Goal: Task Accomplishment & Management: Manage account settings

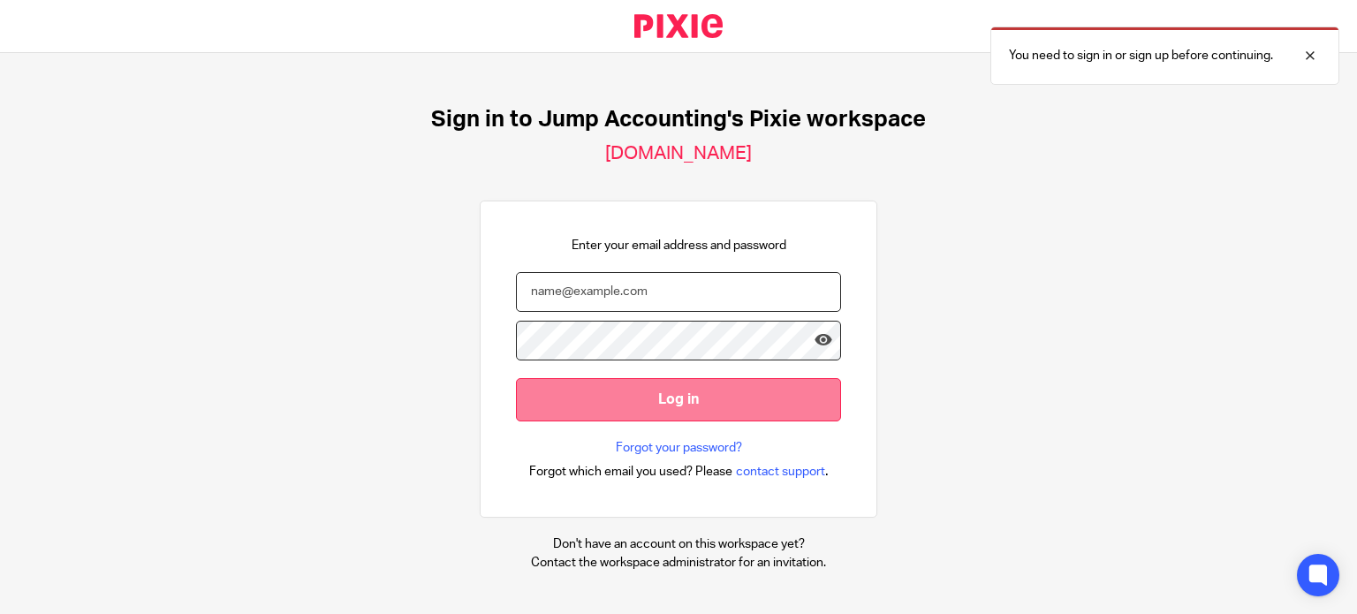
type input "[EMAIL_ADDRESS][DOMAIN_NAME]"
click at [667, 400] on input "Log in" at bounding box center [678, 399] width 325 height 43
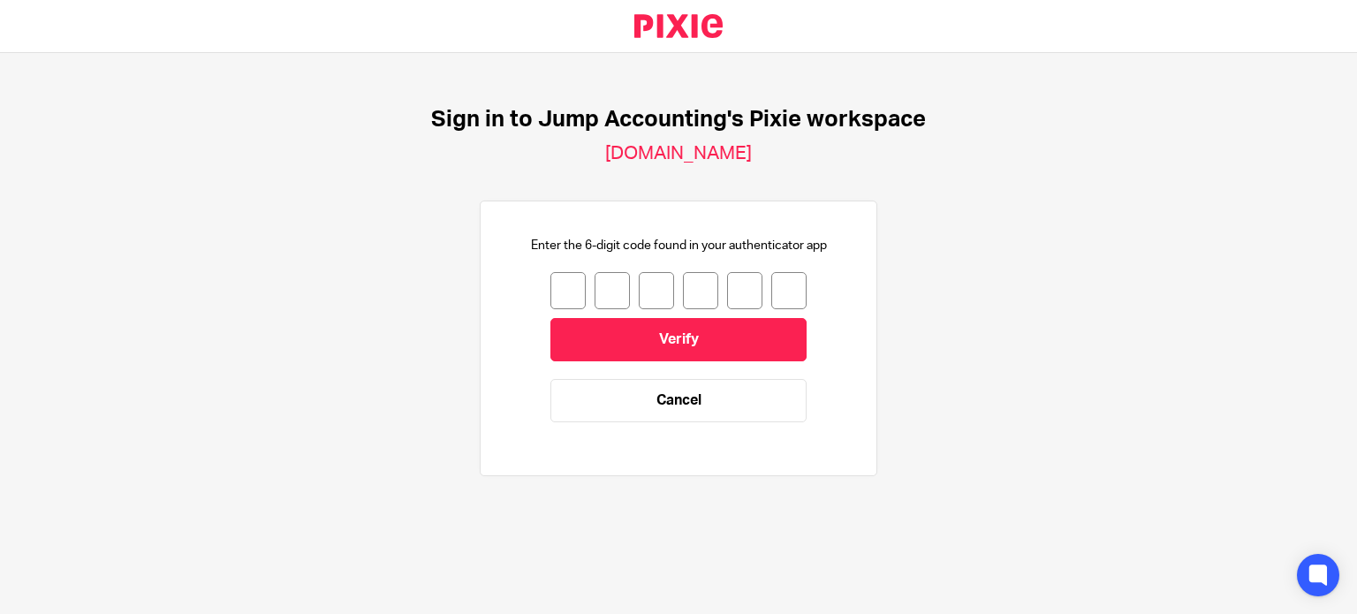
click at [557, 285] on input "number" at bounding box center [568, 290] width 35 height 37
type input "9"
type input "0"
type input "3"
type input "8"
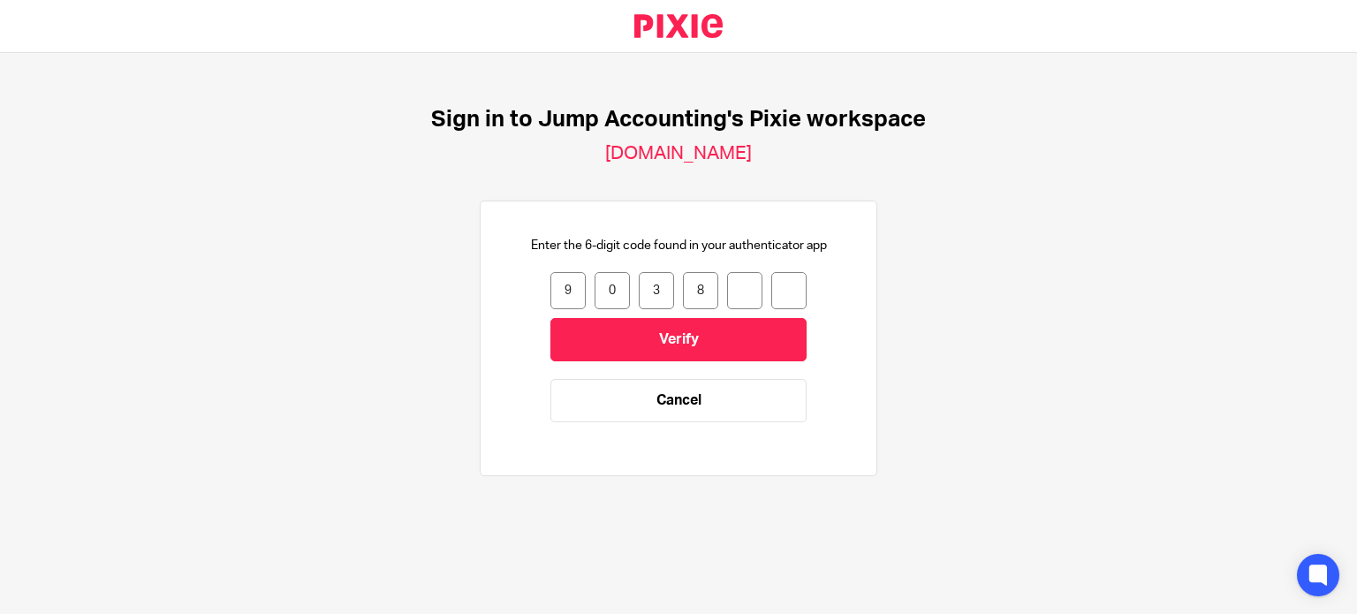
type input "8"
type input "1"
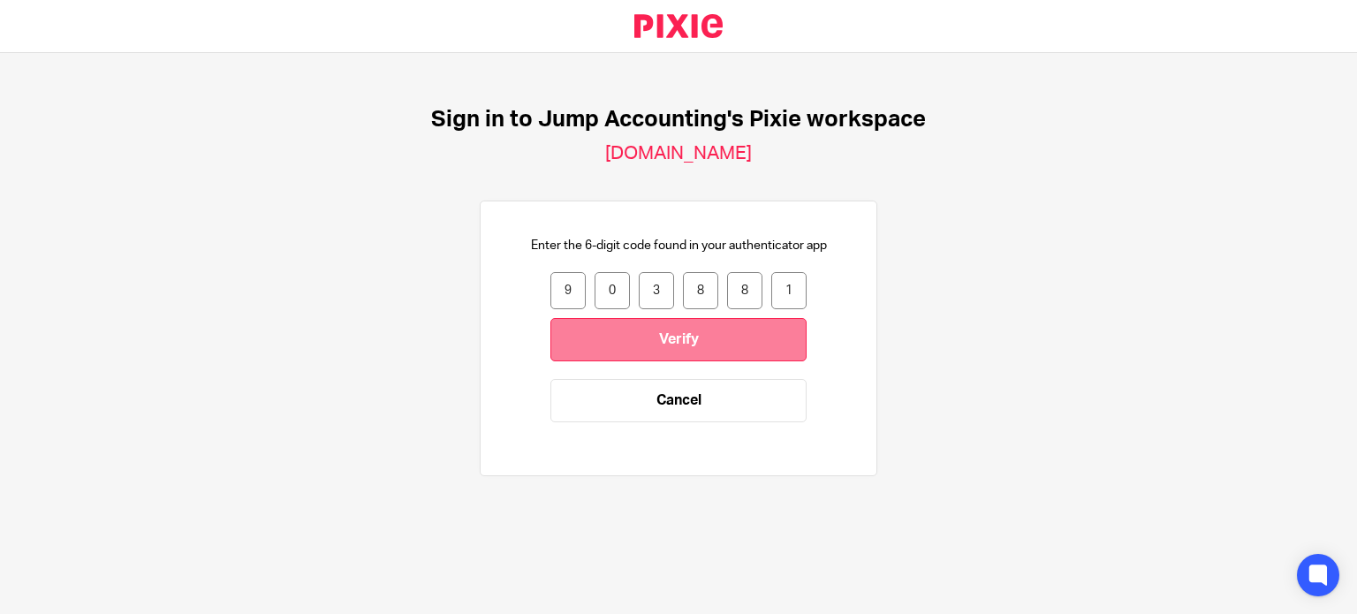
click at [611, 326] on input "Verify" at bounding box center [679, 339] width 256 height 43
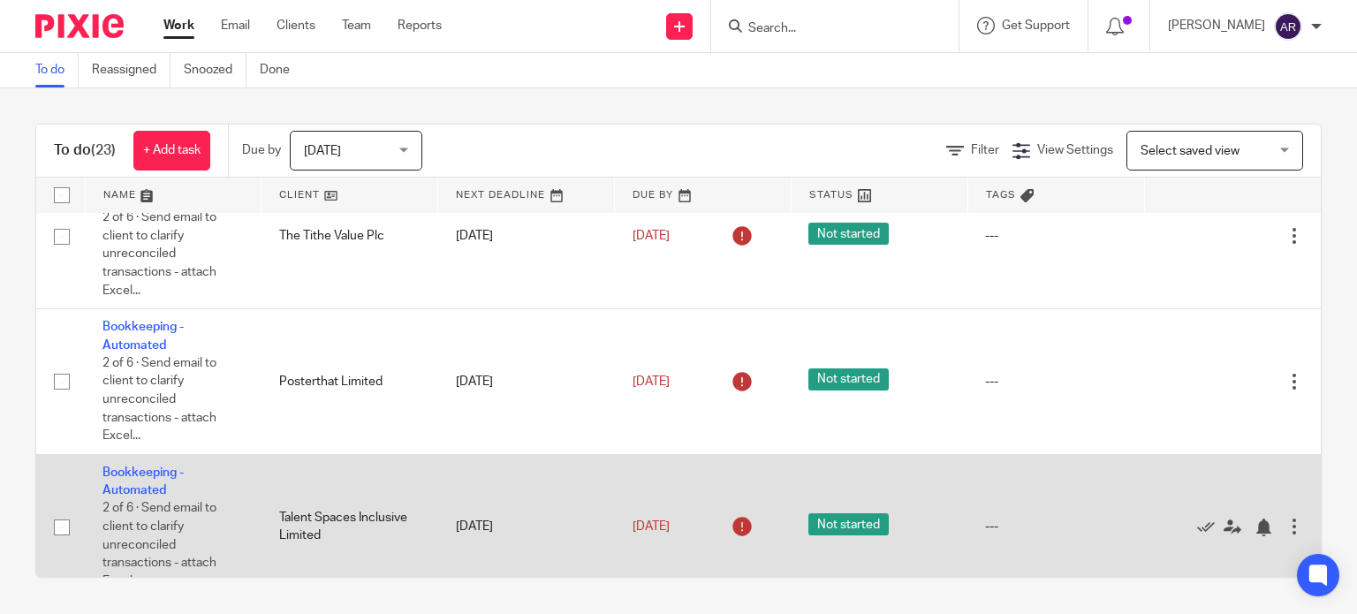
scroll to position [1707, 0]
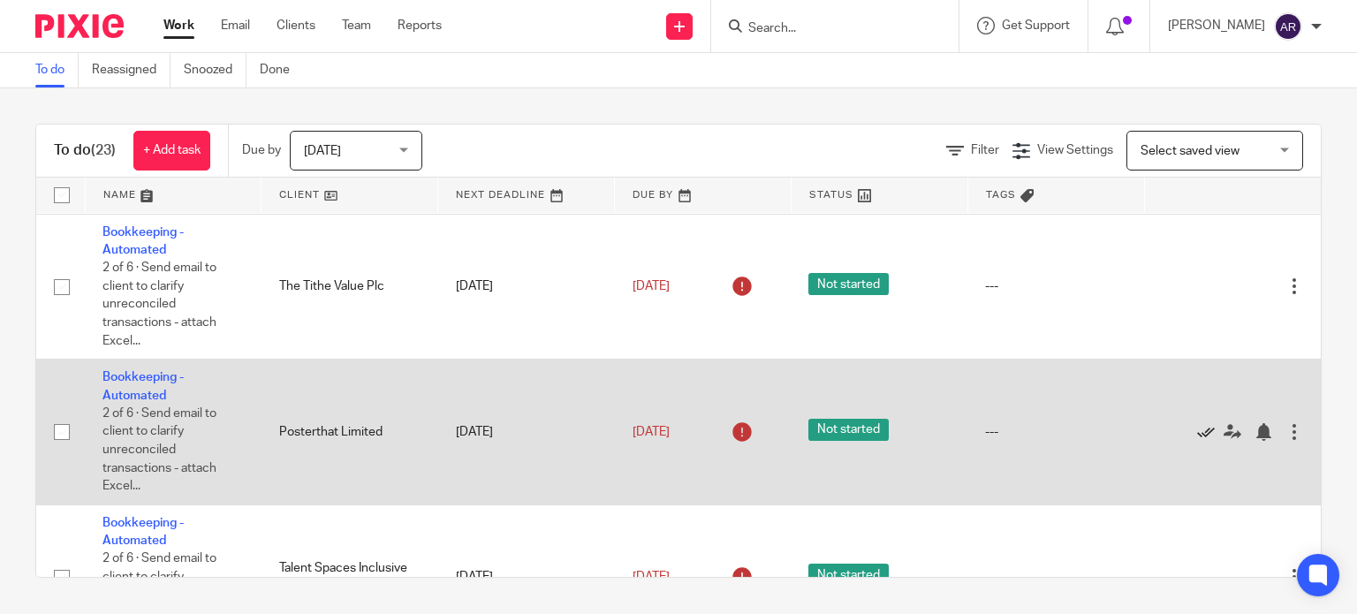
click at [1197, 441] on icon at bounding box center [1206, 432] width 18 height 18
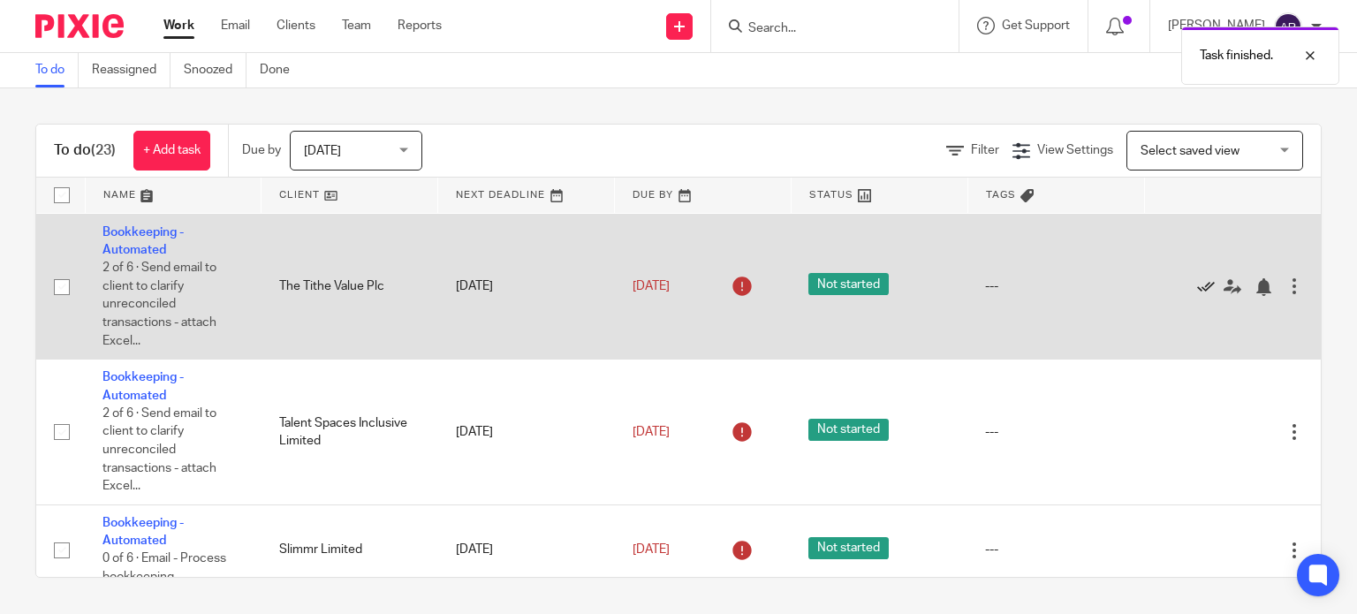
click at [1197, 296] on icon at bounding box center [1206, 287] width 18 height 18
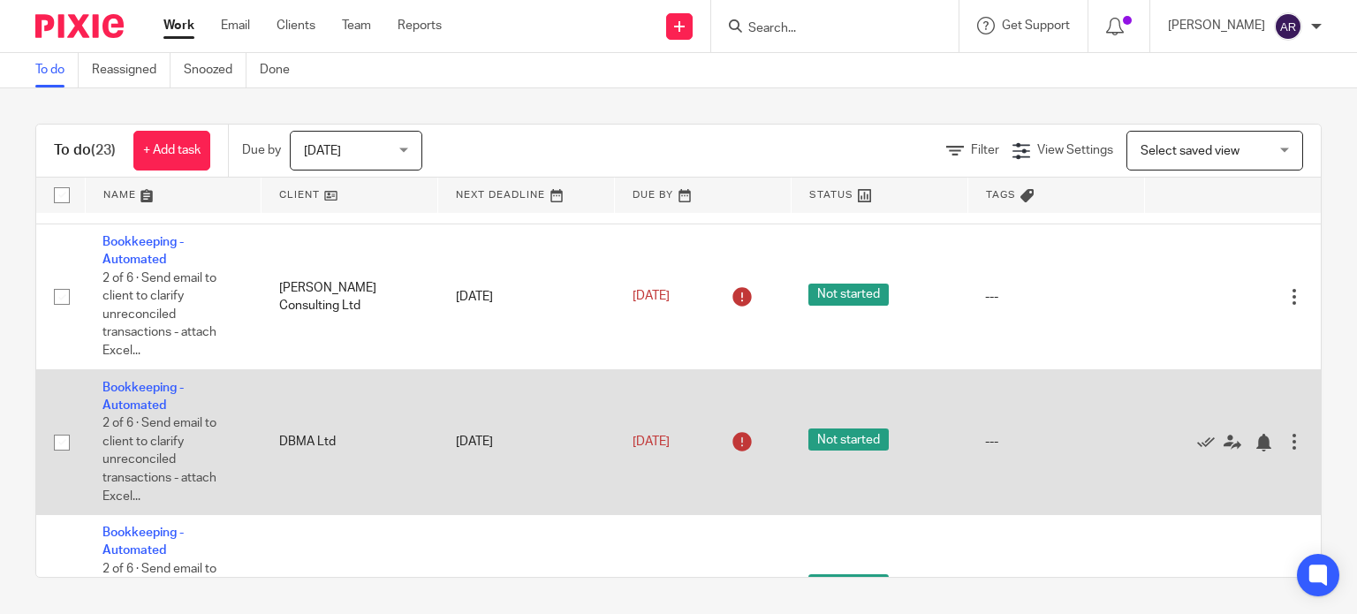
scroll to position [824, 0]
click at [1197, 452] on icon at bounding box center [1206, 444] width 18 height 18
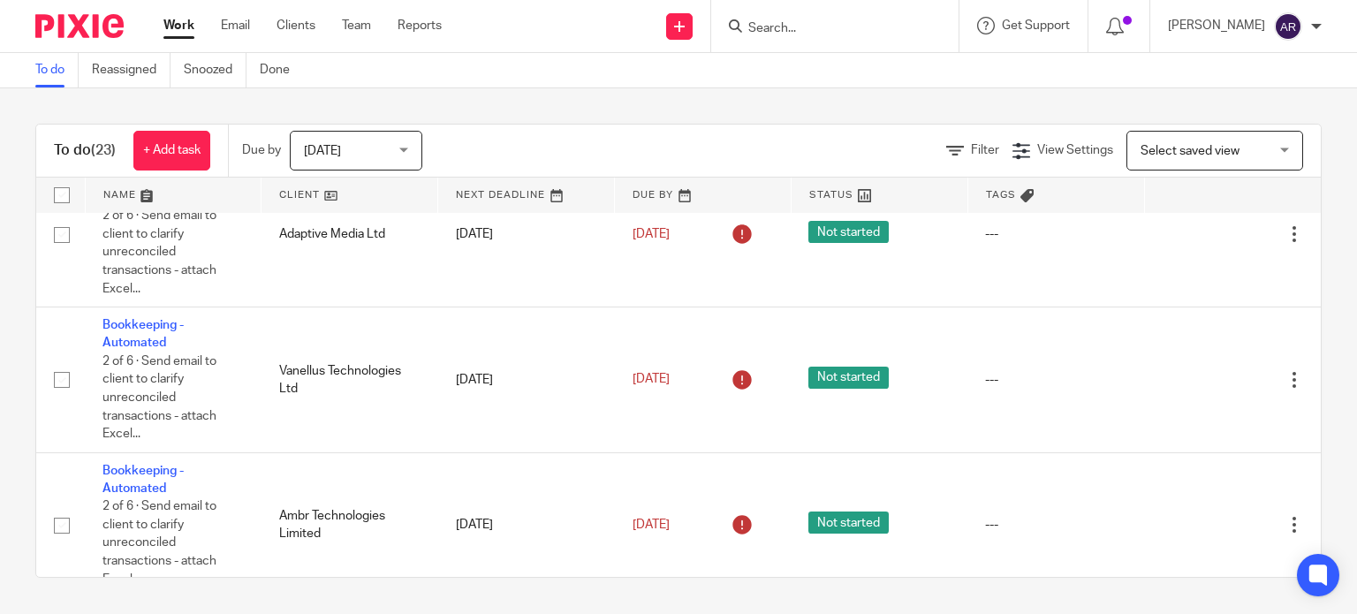
scroll to position [1767, 0]
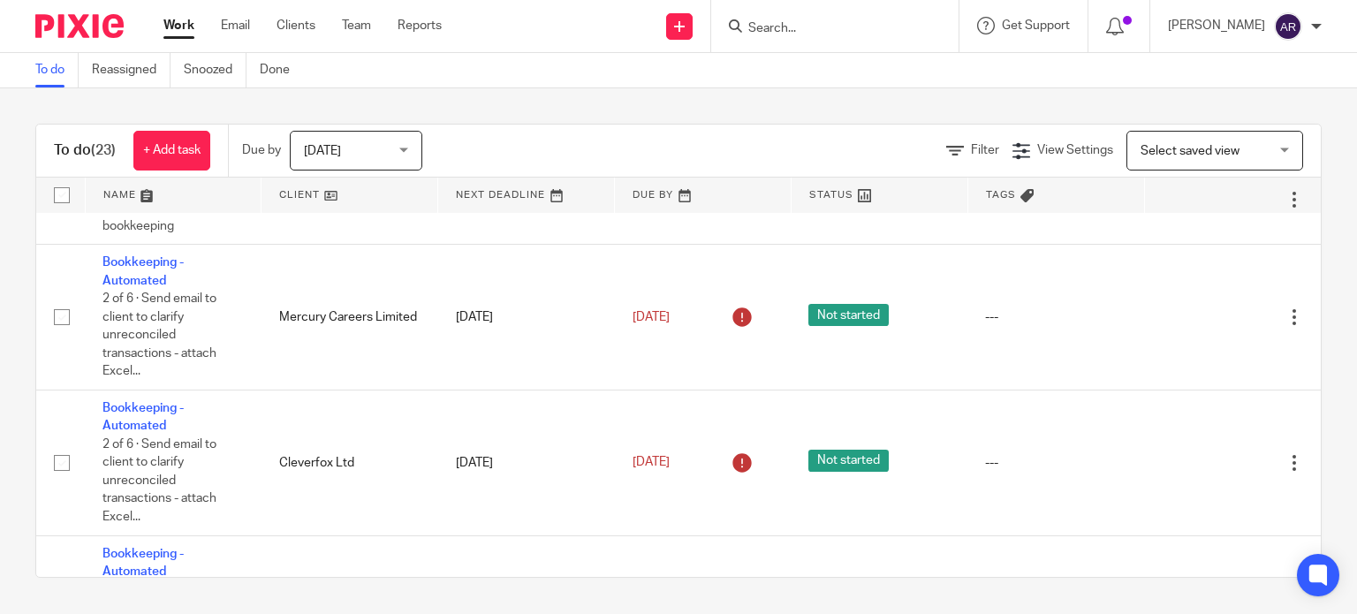
click at [747, 33] on input "Search" at bounding box center [826, 29] width 159 height 16
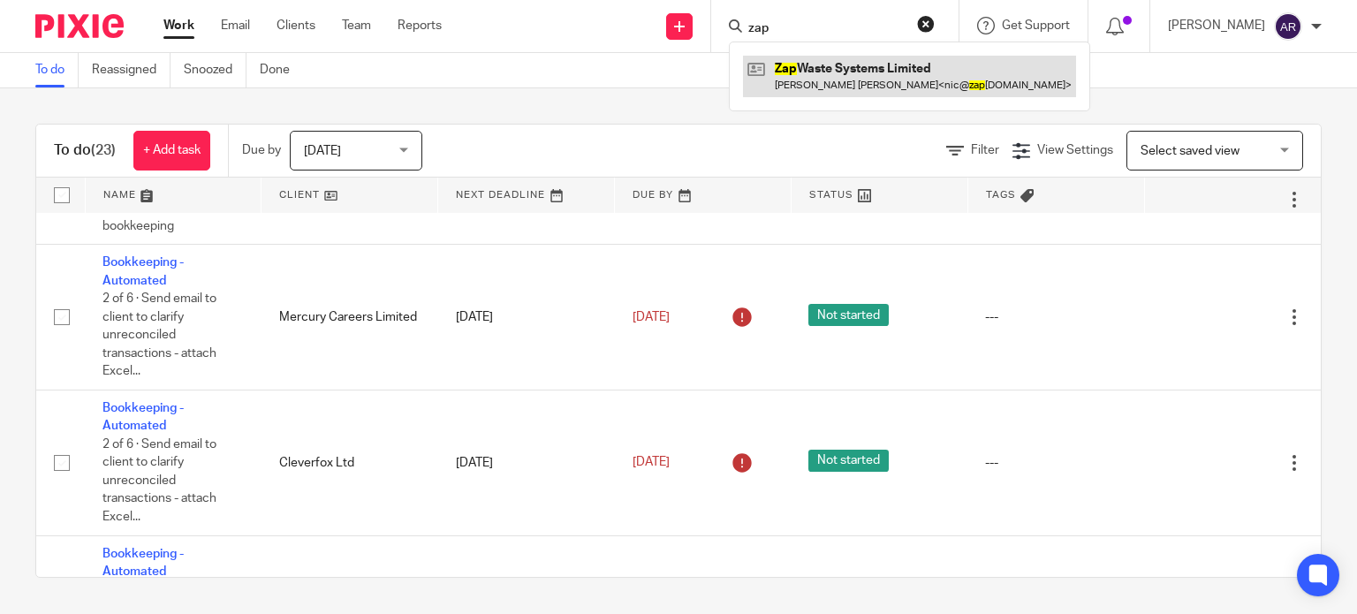
type input "zap"
click at [771, 87] on link at bounding box center [909, 76] width 333 height 41
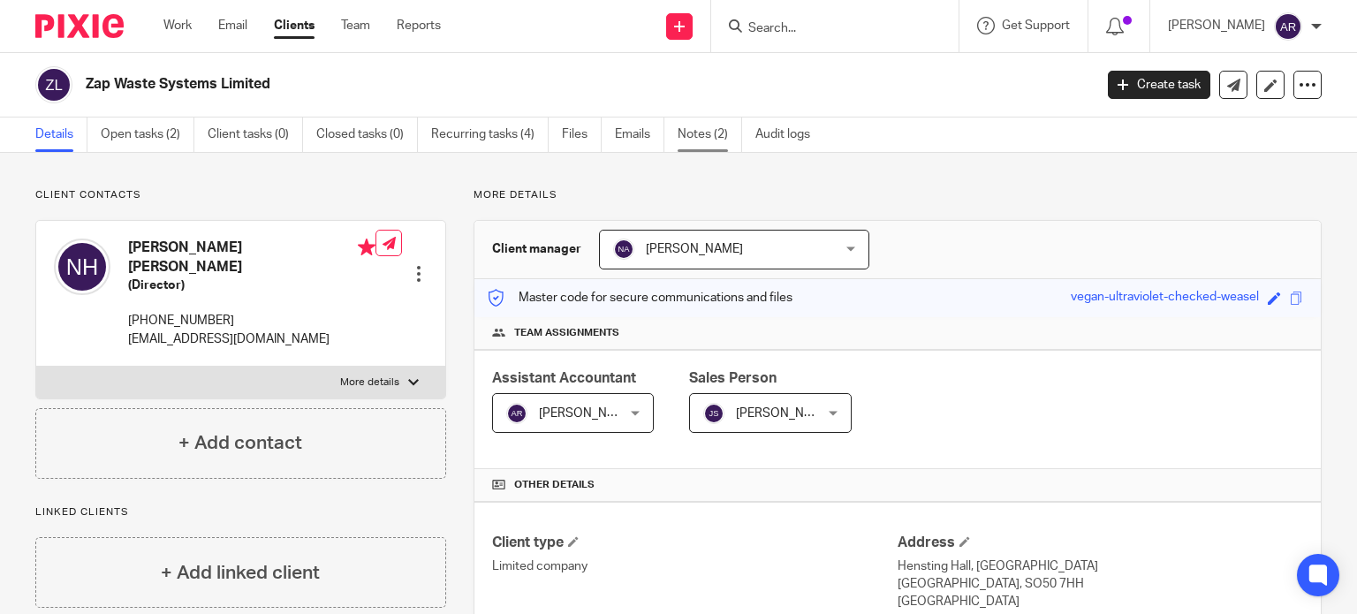
click at [685, 133] on link "Notes (2)" at bounding box center [710, 135] width 65 height 34
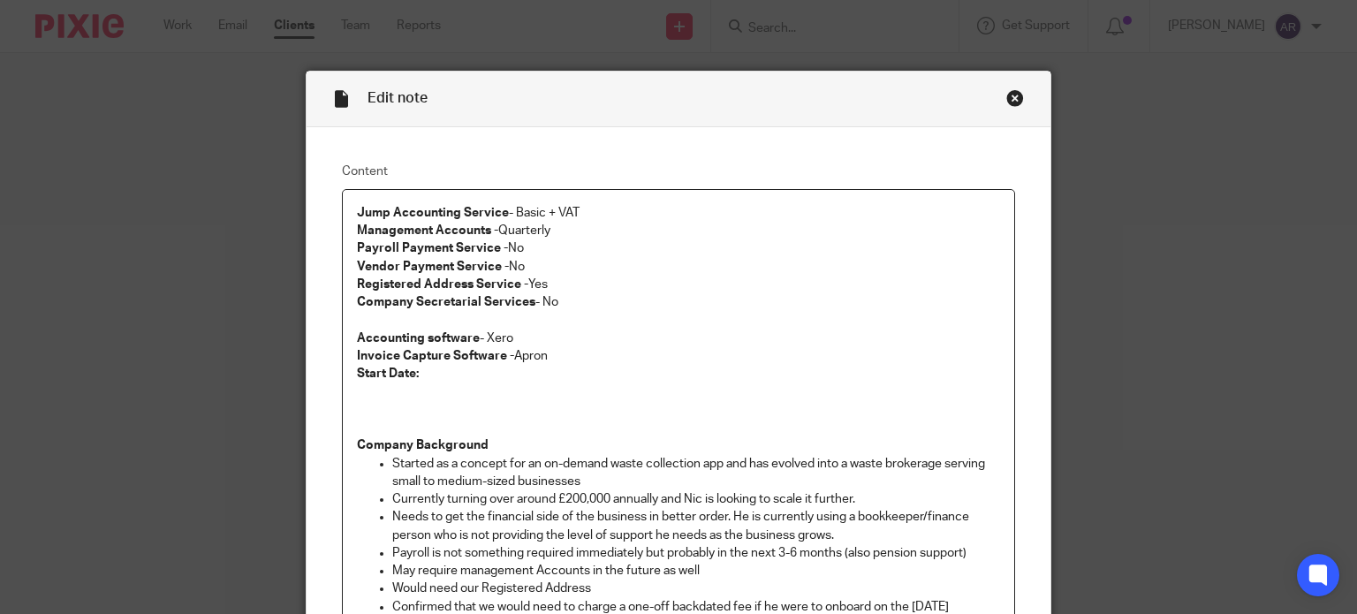
click at [1006, 93] on div "Close this dialog window" at bounding box center [1015, 98] width 18 height 18
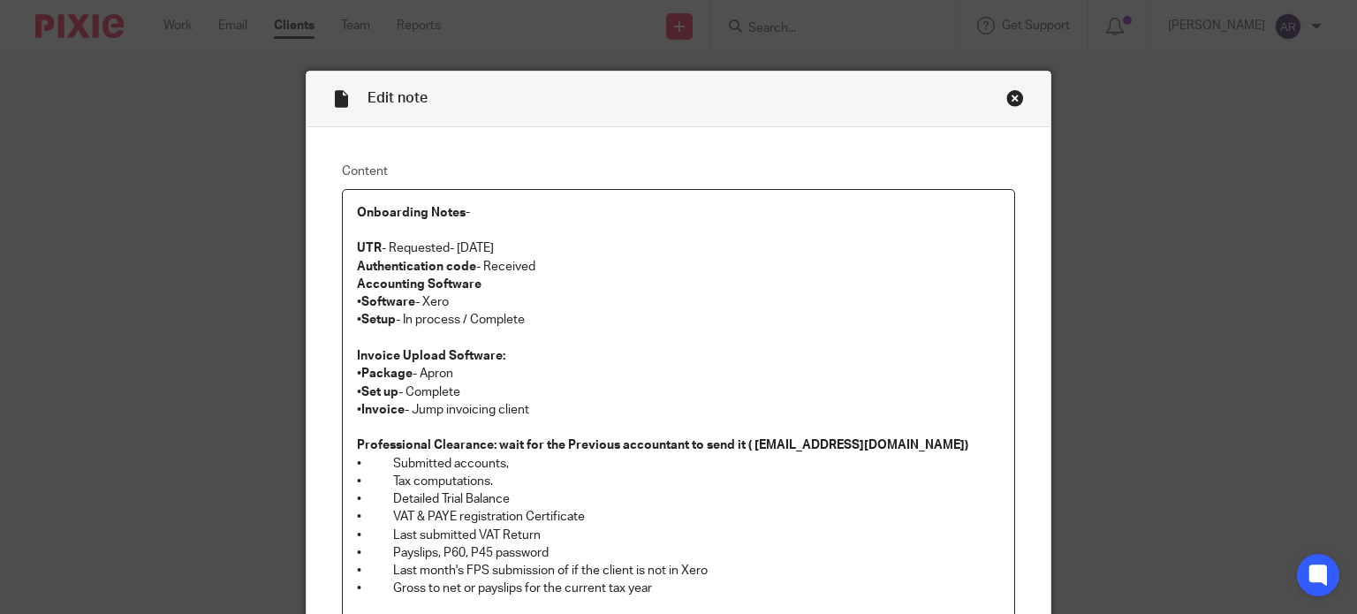
click at [1007, 102] on div "Close this dialog window" at bounding box center [1015, 98] width 18 height 18
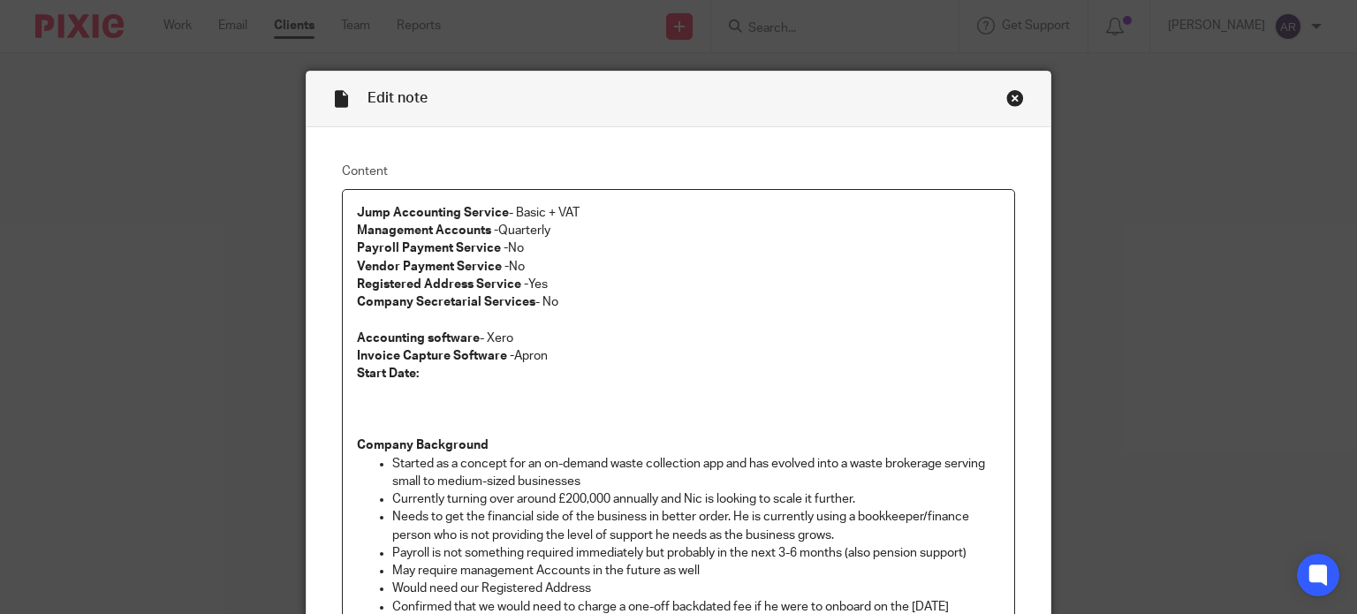
click at [1011, 90] on div "Close this dialog window" at bounding box center [1015, 98] width 18 height 18
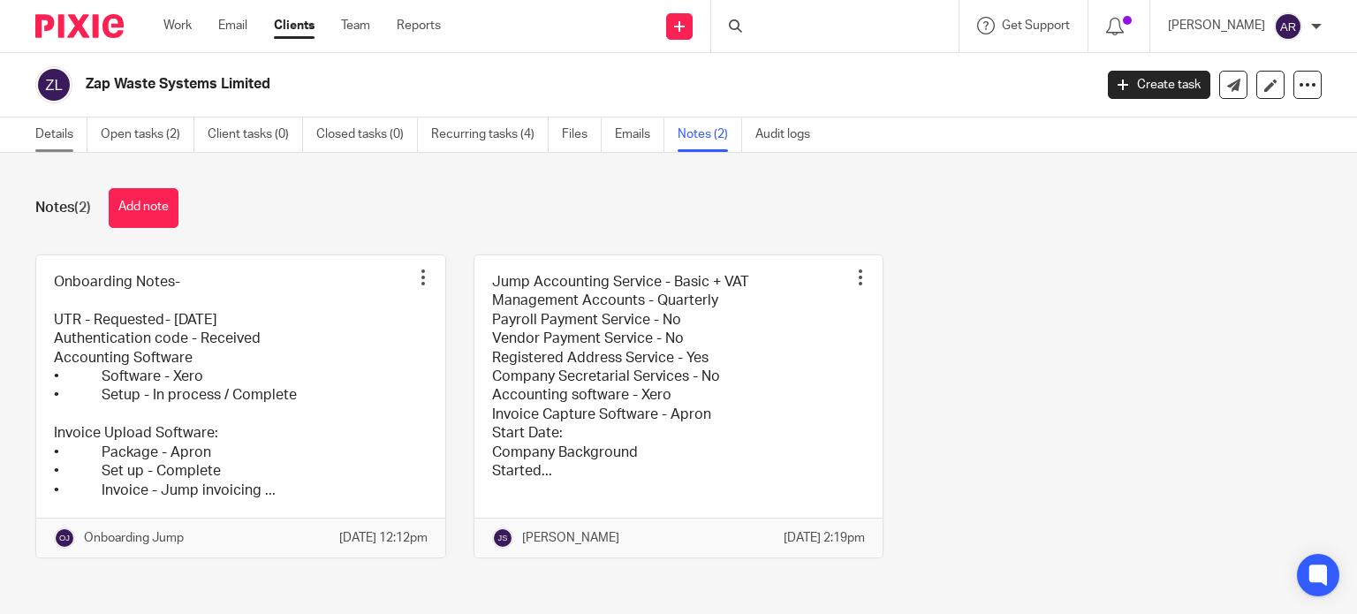
click at [65, 141] on link "Details" at bounding box center [61, 135] width 52 height 34
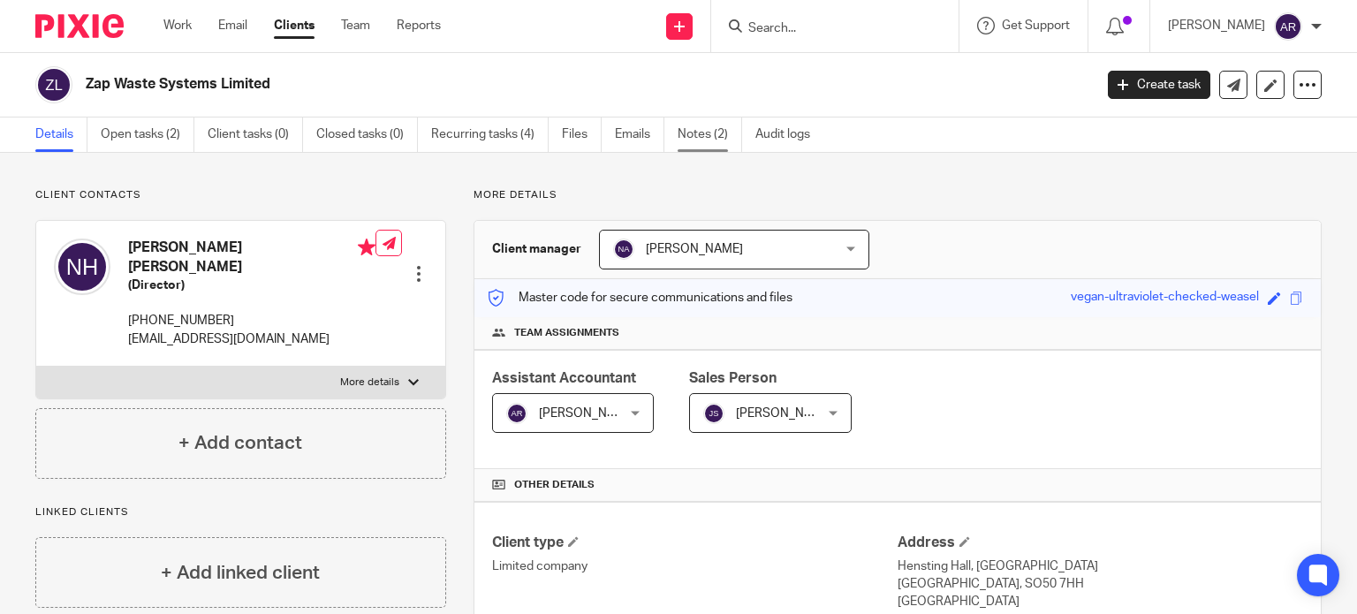
click at [712, 143] on link "Notes (2)" at bounding box center [710, 135] width 65 height 34
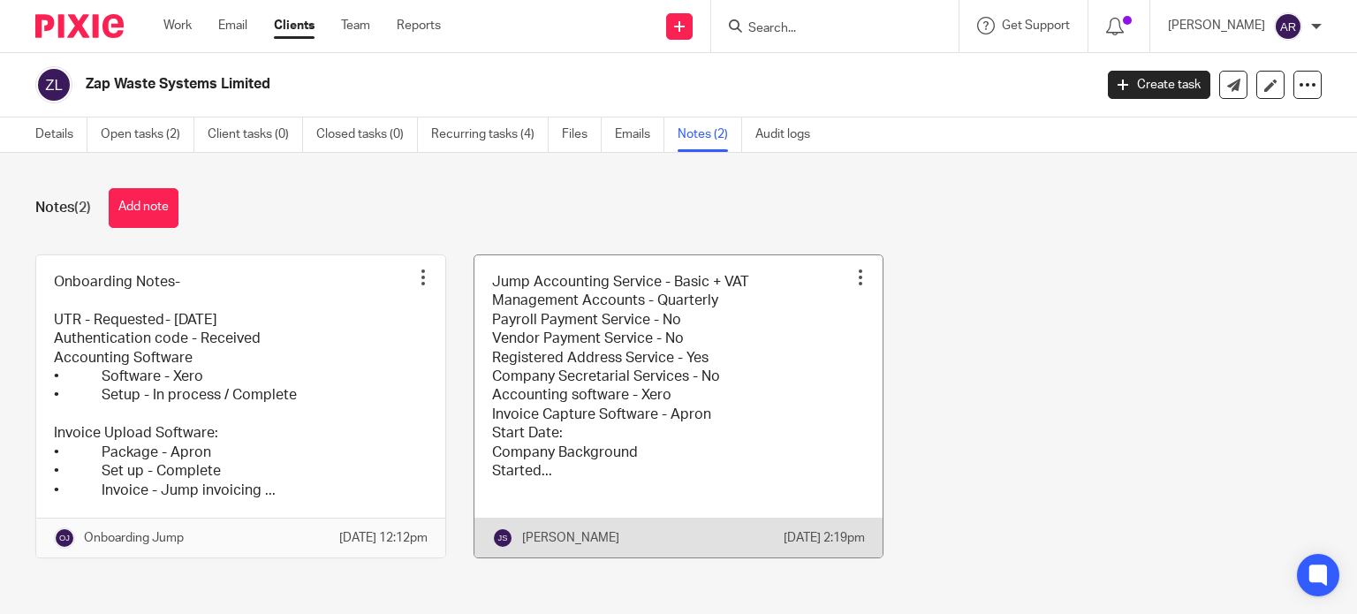
click at [514, 412] on link at bounding box center [679, 406] width 409 height 302
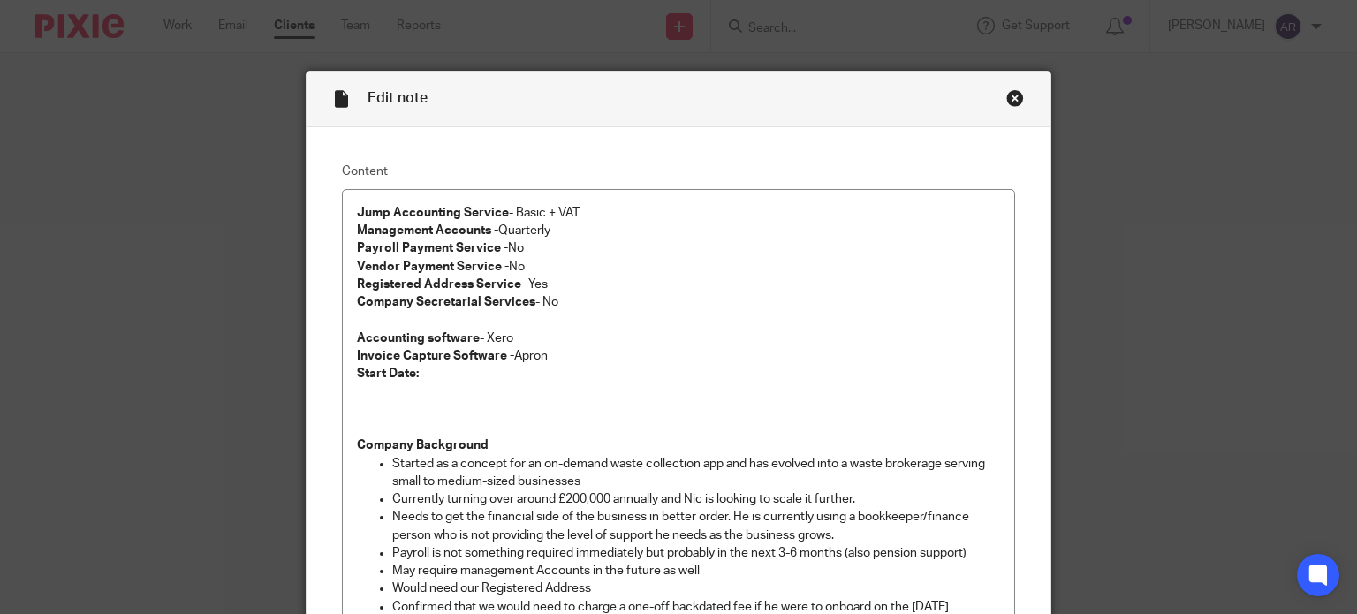
click at [1011, 95] on div "Close this dialog window" at bounding box center [1015, 98] width 18 height 18
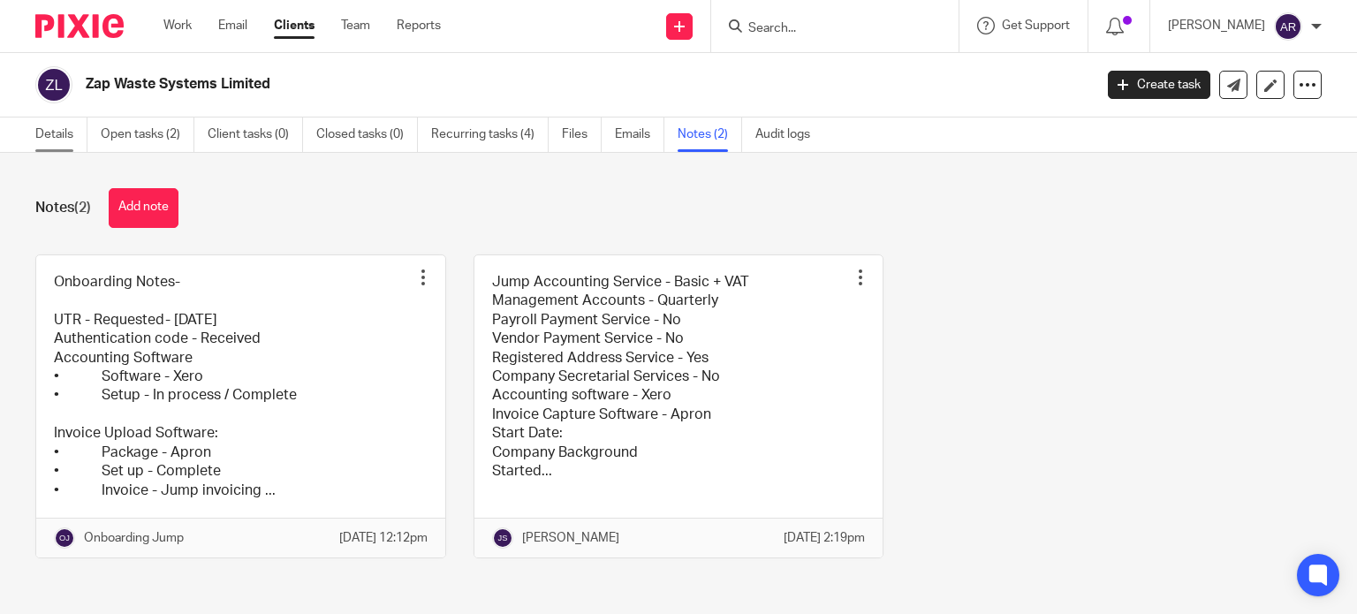
click at [65, 132] on link "Details" at bounding box center [61, 135] width 52 height 34
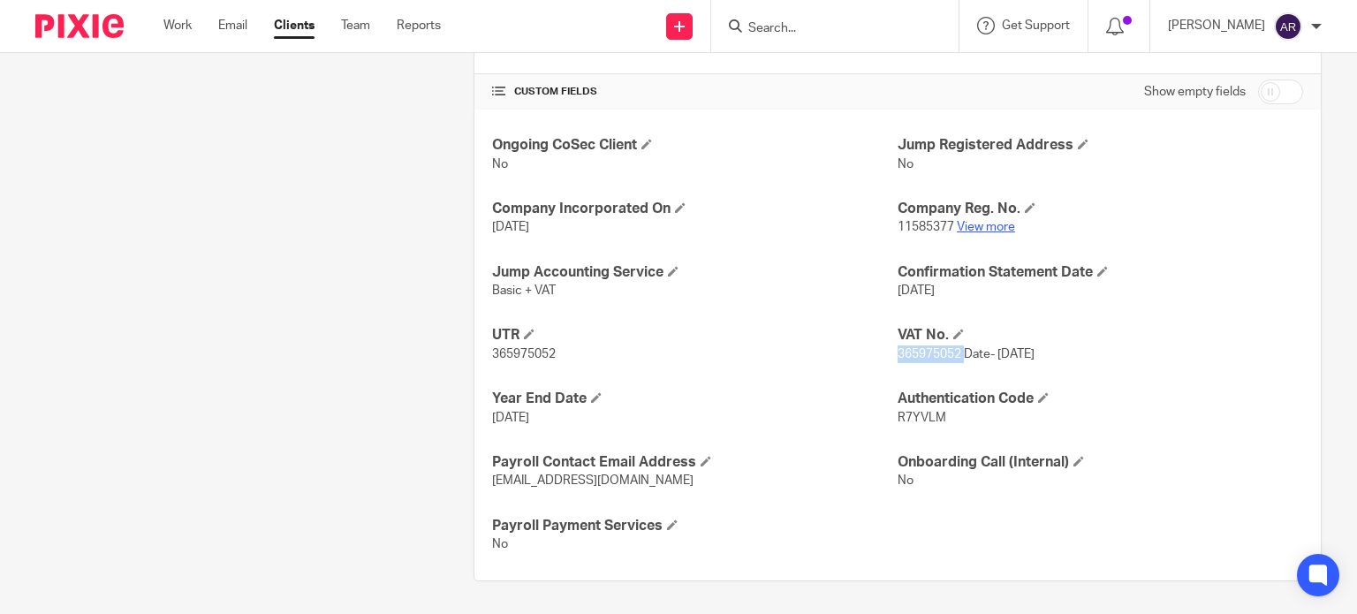
click at [987, 223] on link "View more" at bounding box center [986, 227] width 58 height 12
click at [785, 349] on p "365975052" at bounding box center [695, 355] width 406 height 18
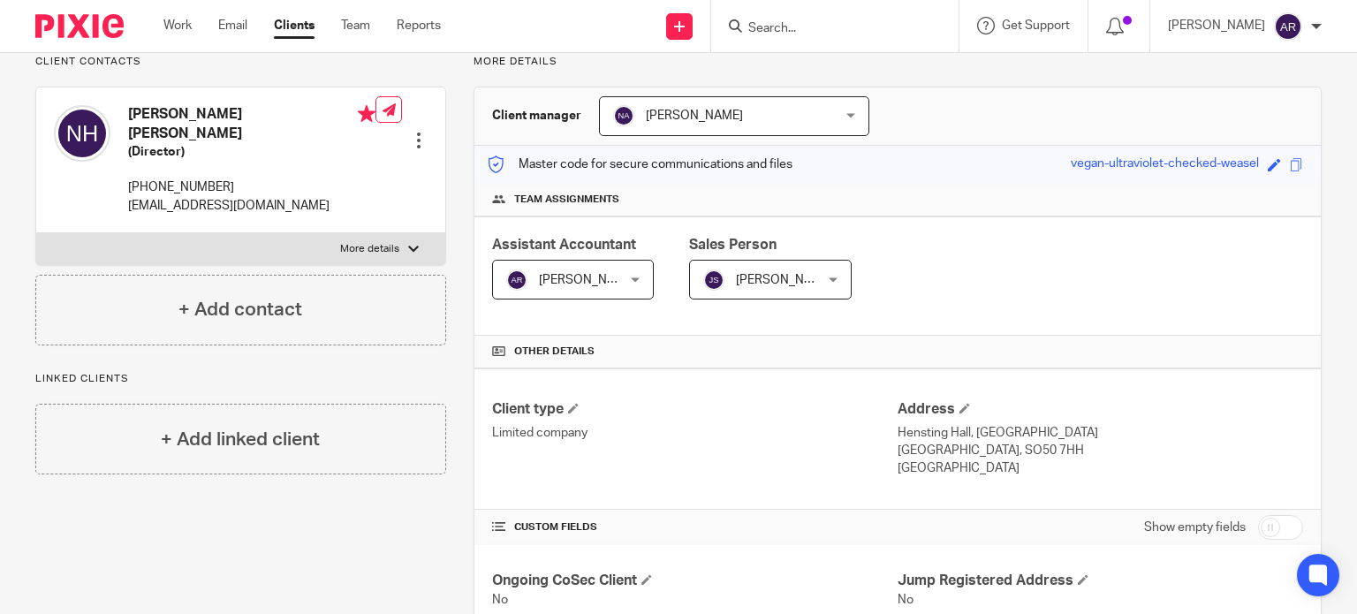
scroll to position [0, 0]
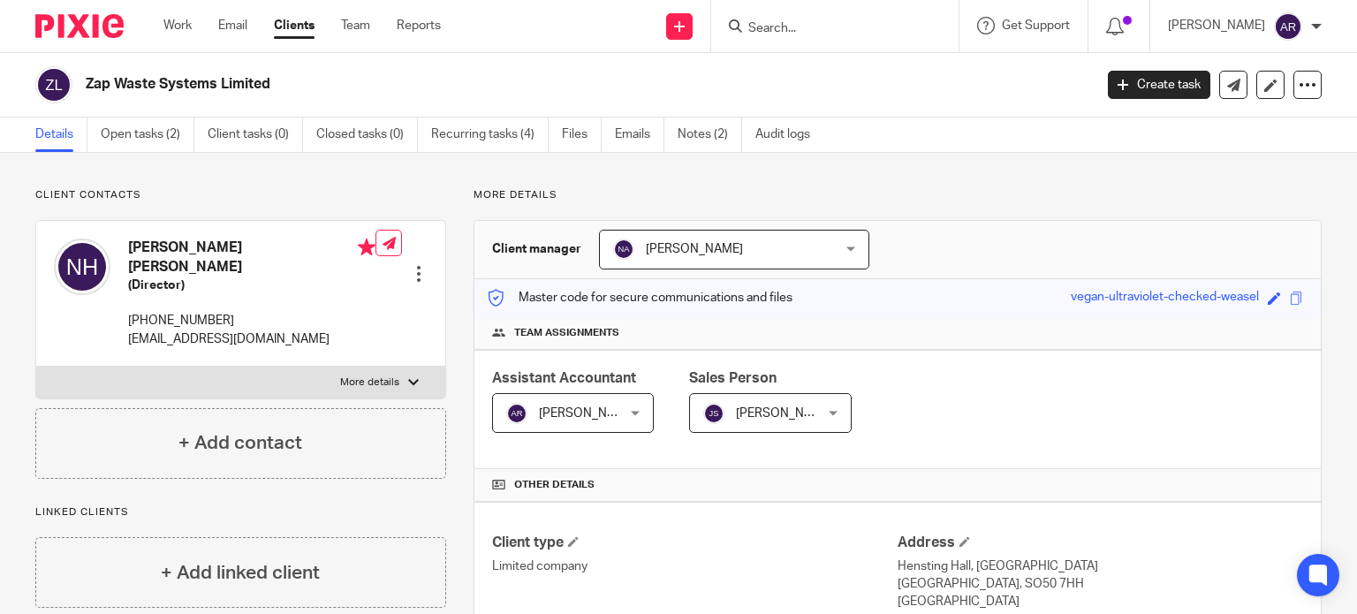
click at [92, 77] on h2 "Zap Waste Systems Limited" at bounding box center [484, 84] width 797 height 19
drag, startPoint x: 87, startPoint y: 90, endPoint x: 317, endPoint y: 80, distance: 230.0
click at [317, 80] on h2 "Zap Waste Systems Limited" at bounding box center [484, 84] width 797 height 19
copy h2 "Zap Waste Systems Limited"
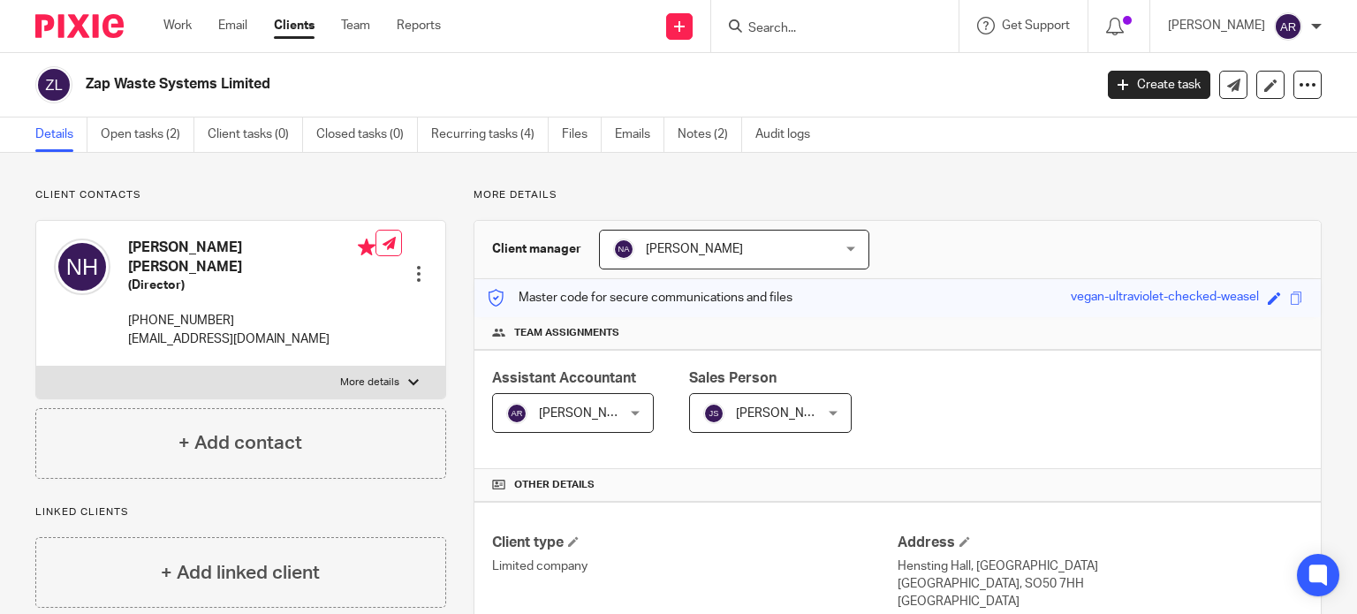
click at [747, 27] on input "Search" at bounding box center [826, 29] width 159 height 16
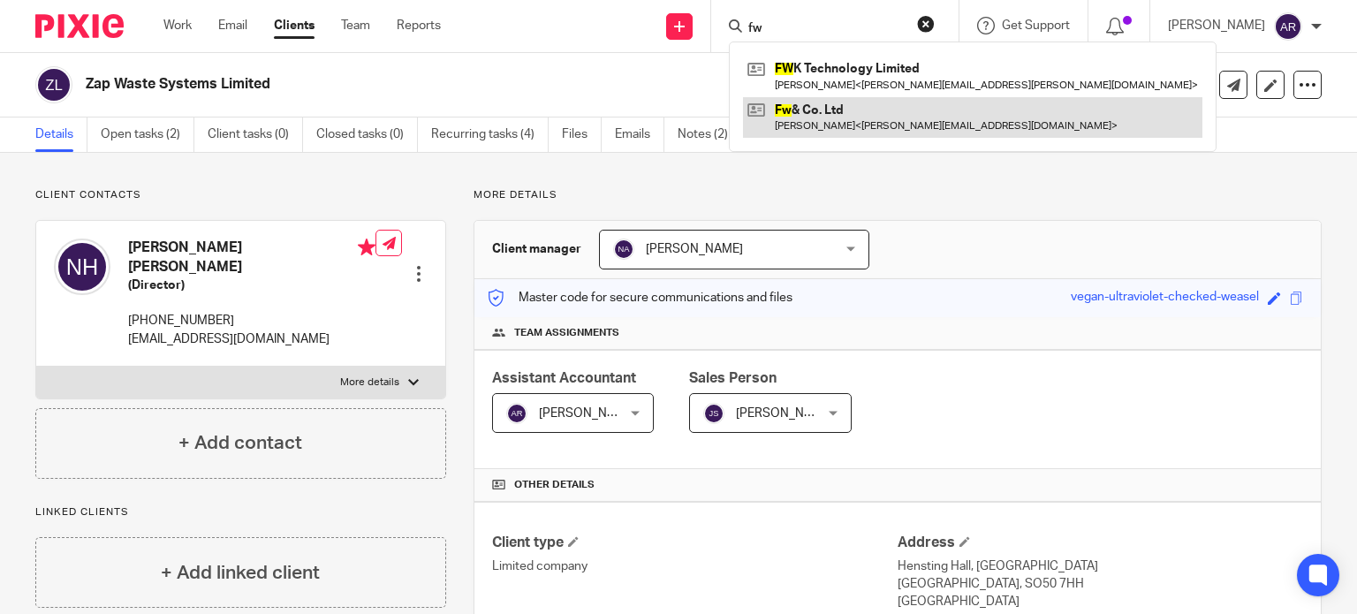
type input "fw"
click at [743, 116] on link at bounding box center [972, 117] width 459 height 41
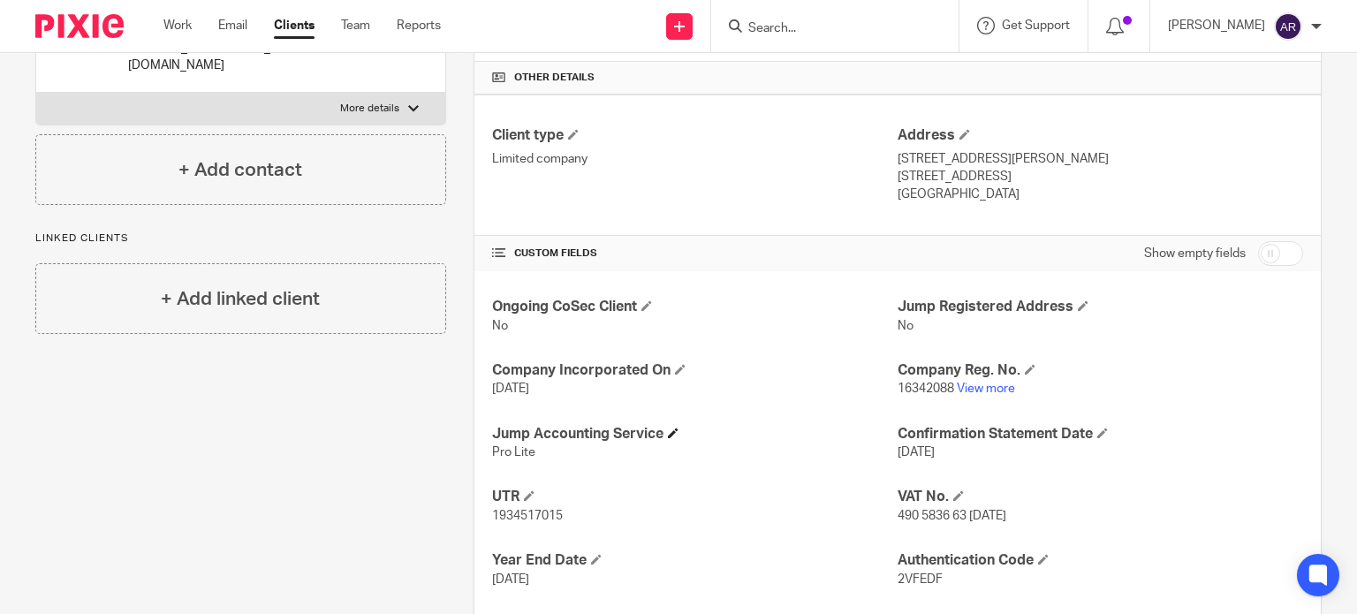
scroll to position [442, 0]
